Goal: Use online tool/utility: Utilize a website feature to perform a specific function

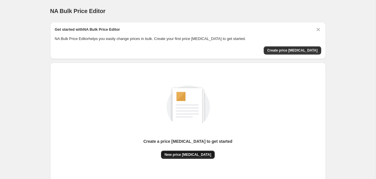
click at [174, 158] on button "New price [MEDICAL_DATA]" at bounding box center [188, 155] width 54 height 8
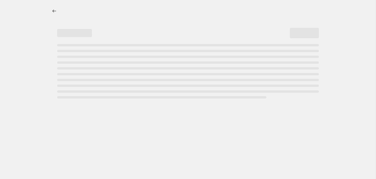
select select "percentage"
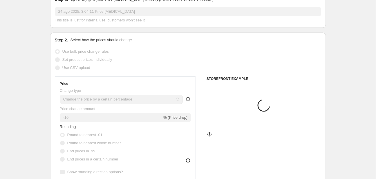
scroll to position [61, 0]
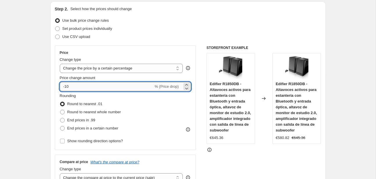
click at [98, 87] on input "-10" at bounding box center [107, 86] width 94 height 9
type input "-1"
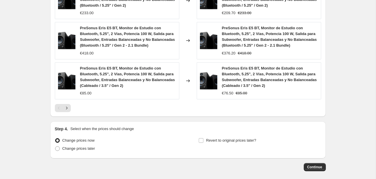
scroll to position [468, 0]
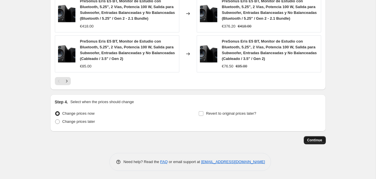
type input "-35"
click at [317, 140] on span "Continue" at bounding box center [314, 140] width 15 height 5
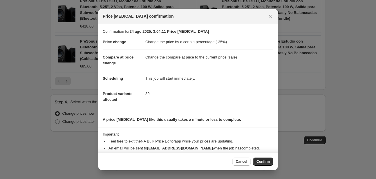
drag, startPoint x: 268, startPoint y: 164, endPoint x: 265, endPoint y: 155, distance: 10.0
click at [268, 164] on span "Confirm" at bounding box center [263, 162] width 13 height 5
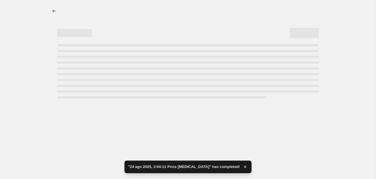
select select "percentage"
